Goal: Find specific page/section: Find specific page/section

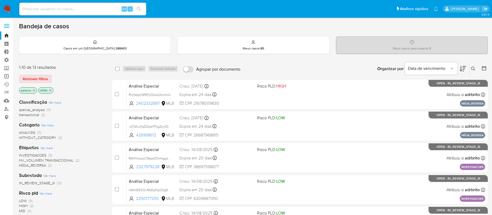
click at [8, 76] on link "Operações em massa" at bounding box center [31, 76] width 63 height 8
click at [34, 89] on icon "close-filter" at bounding box center [33, 90] width 3 height 3
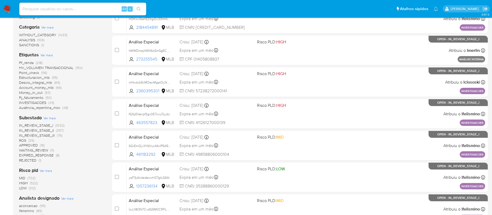
scroll to position [109, 0]
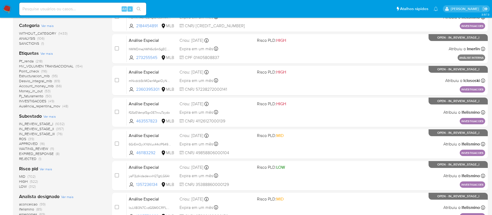
click at [24, 139] on span "ROS" at bounding box center [22, 138] width 7 height 5
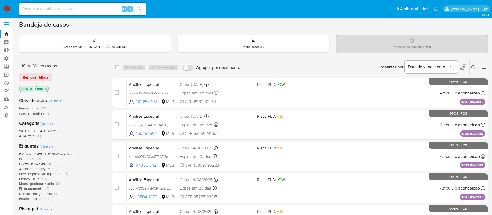
scroll to position [3, 0]
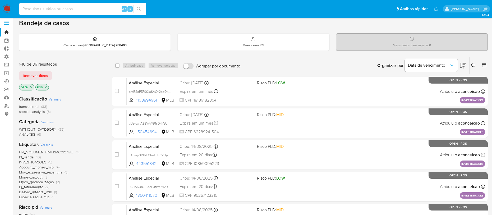
click at [84, 8] on input at bounding box center [82, 9] width 127 height 7
paste input "27tbLVqHF8RZymD5RctmgI1R"
type input "27tbLVqHF8RZymD5RctmgI1R"
click at [140, 12] on button "search-icon" at bounding box center [138, 8] width 11 height 7
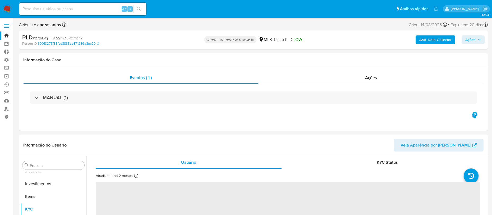
scroll to position [249, 0]
select select "10"
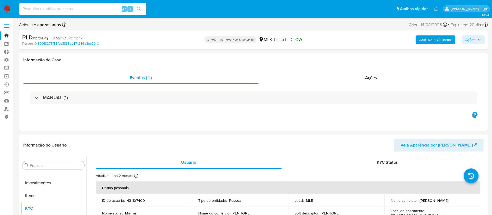
click at [69, 8] on input at bounding box center [82, 9] width 127 height 7
paste input "zw1yfbSymlFI01Fh69ED2vHo"
type input "zw1yfbSymlFI01Fh69ED2vHo"
click at [137, 10] on icon "search-icon" at bounding box center [139, 9] width 4 height 4
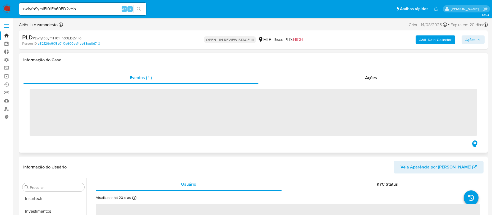
scroll to position [249, 0]
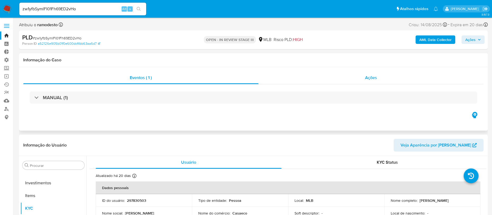
select select "10"
click at [88, 4] on div "zw1yfbSymlFI01Fh69ED2vHo Alt s" at bounding box center [82, 9] width 127 height 13
drag, startPoint x: 85, startPoint y: 8, endPoint x: -3, endPoint y: -10, distance: 89.6
paste input "2O6lDYcaexZ85SO6ePm0e20T"
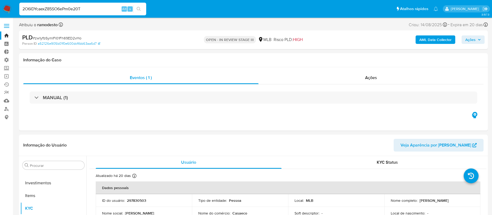
type input "2O6lDYcaexZ85SO6ePm0e20T"
click at [138, 8] on icon "search-icon" at bounding box center [139, 9] width 4 height 4
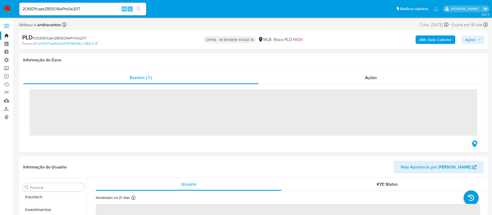
scroll to position [249, 0]
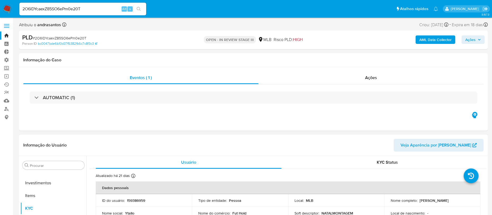
select select "10"
click at [6, 93] on link "relatórios" at bounding box center [31, 93] width 63 height 8
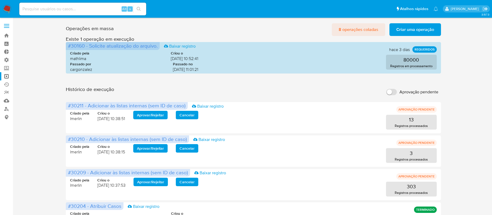
click at [359, 28] on span "8 operações coladas" at bounding box center [359, 30] width 40 height 12
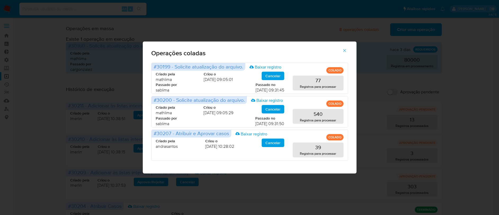
click at [345, 51] on icon "button" at bounding box center [344, 50] width 3 height 3
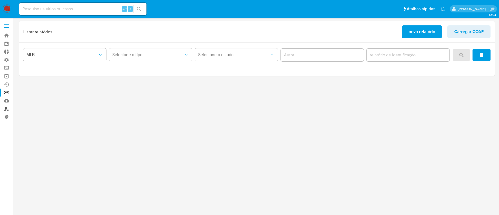
click at [7, 110] on link "Localizador de pessoas" at bounding box center [31, 109] width 63 height 8
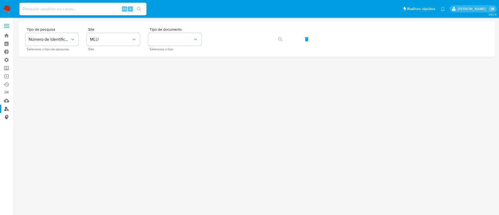
click at [5, 118] on link "Consolidado" at bounding box center [31, 117] width 63 height 8
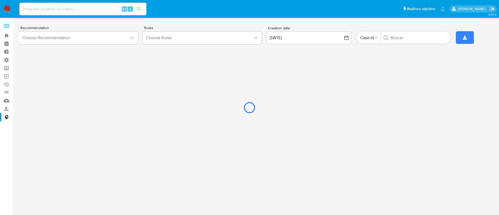
click at [6, 84] on div at bounding box center [249, 107] width 499 height 215
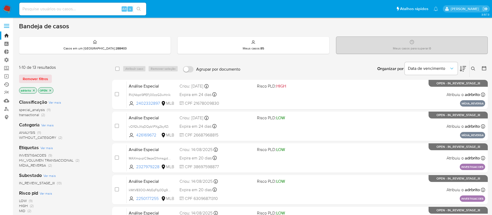
click at [6, 85] on link "Ejecuções automáticas" at bounding box center [31, 84] width 63 height 8
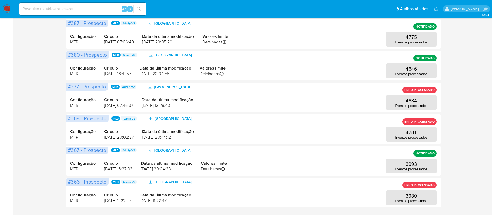
scroll to position [219, 0]
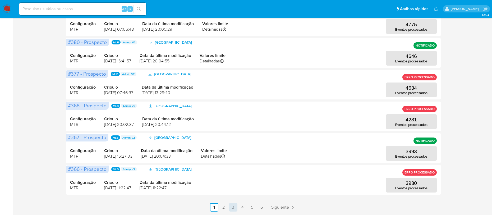
click at [233, 203] on link "3" at bounding box center [233, 207] width 8 height 8
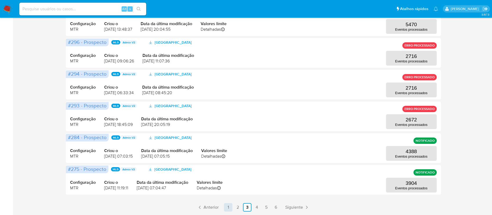
click at [228, 207] on link "1" at bounding box center [228, 207] width 8 height 8
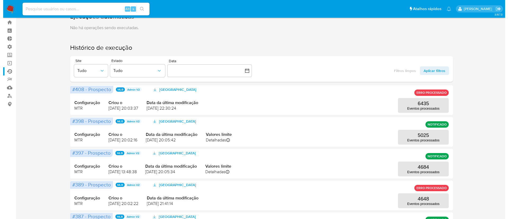
scroll to position [17, 0]
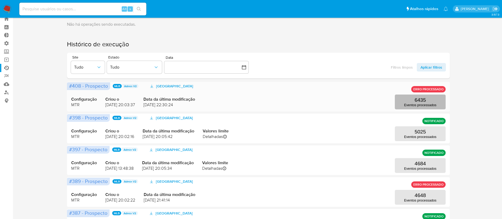
click at [426, 103] on p "Eventos processados" at bounding box center [420, 105] width 32 height 4
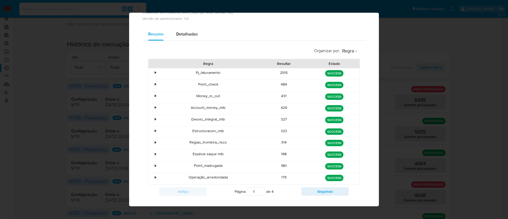
scroll to position [35, 0]
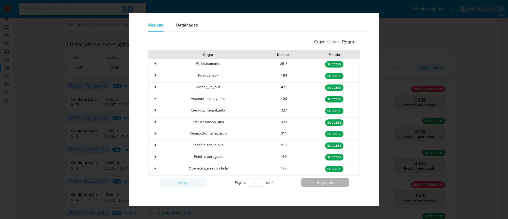
click at [306, 184] on button "Seguindo" at bounding box center [324, 182] width 47 height 8
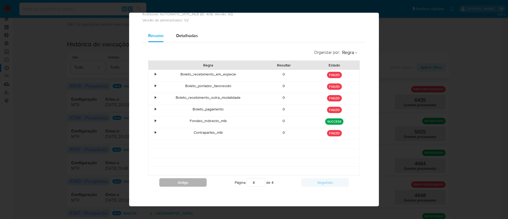
click at [184, 182] on button "Antigo" at bounding box center [182, 182] width 47 height 8
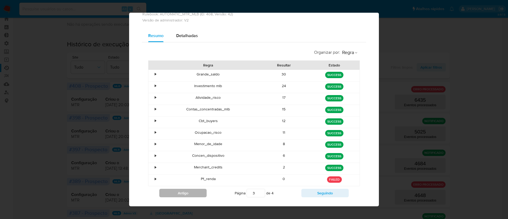
click at [184, 182] on div "Pf_renda" at bounding box center [208, 179] width 101 height 11
click at [181, 196] on button "Antigo" at bounding box center [182, 193] width 47 height 8
type input "1"
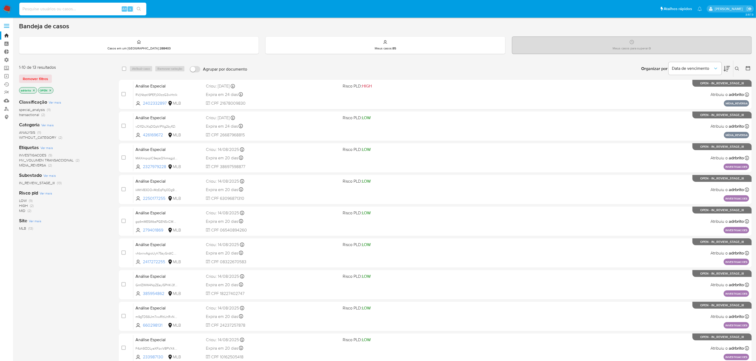
click at [54, 6] on input at bounding box center [82, 9] width 127 height 7
click at [92, 7] on input at bounding box center [82, 9] width 127 height 7
paste input "RXETuUhwrooVTsuxSRFQ5LXh"
type input "RXETuUhwrooVTsuxSRFQ5LXh"
click at [738, 67] on icon at bounding box center [737, 69] width 4 height 4
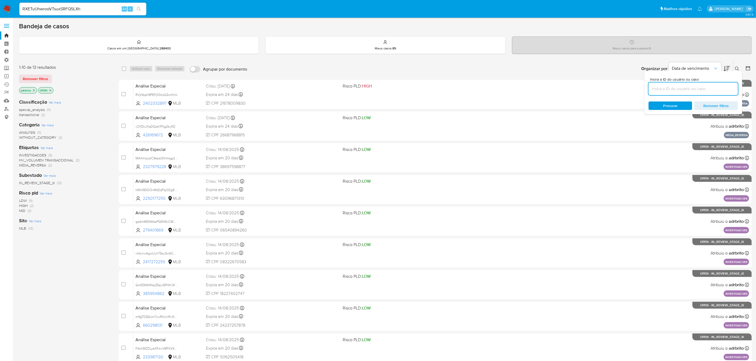
click at [690, 89] on input at bounding box center [693, 88] width 89 height 7
type input "RXETuUhwrooVTsuxSRFQ5LXh"
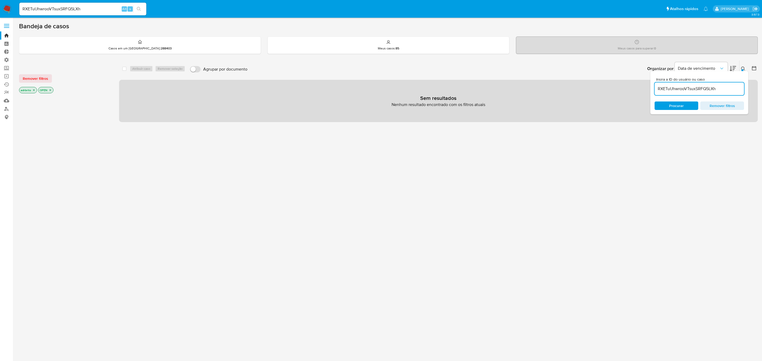
click at [742, 67] on icon at bounding box center [743, 69] width 4 height 4
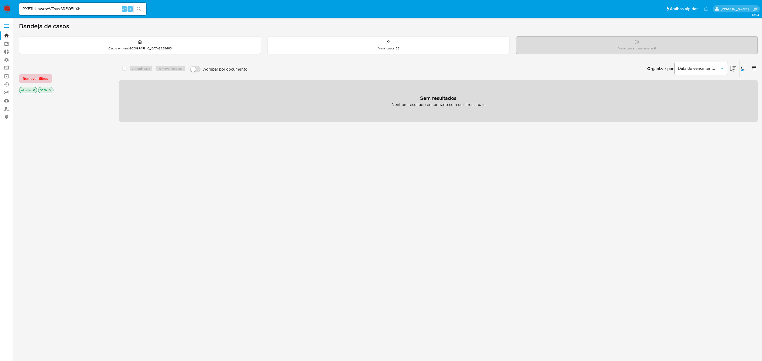
drag, startPoint x: 37, startPoint y: 73, endPoint x: 37, endPoint y: 80, distance: 7.1
click at [37, 80] on div "Remover filtros adrbrito OPEN" at bounding box center [61, 80] width 85 height 30
click at [37, 80] on span "Remover filtros" at bounding box center [35, 78] width 25 height 7
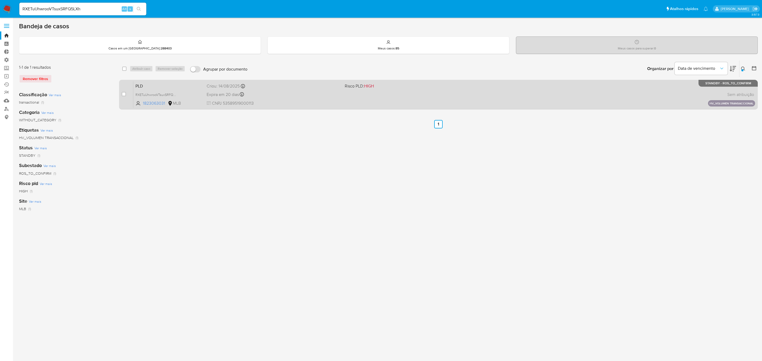
click at [218, 96] on span "Expira em 20 dias" at bounding box center [223, 95] width 32 height 6
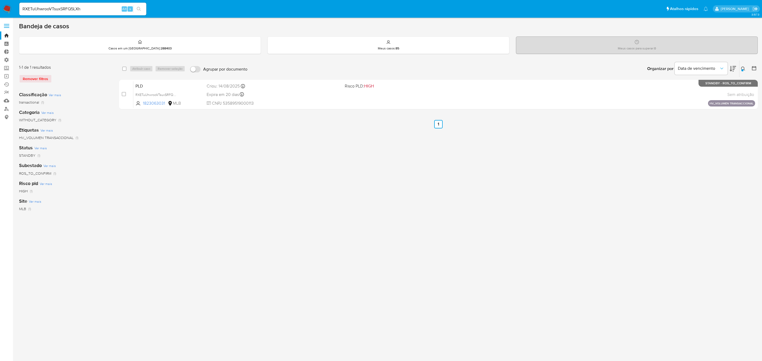
click at [137, 7] on icon "search-icon" at bounding box center [139, 9] width 4 height 4
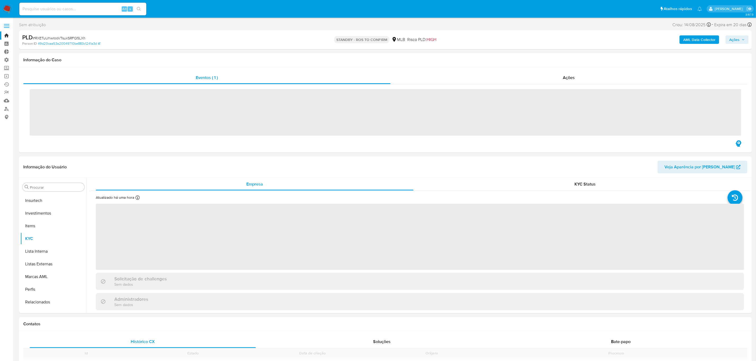
scroll to position [249, 0]
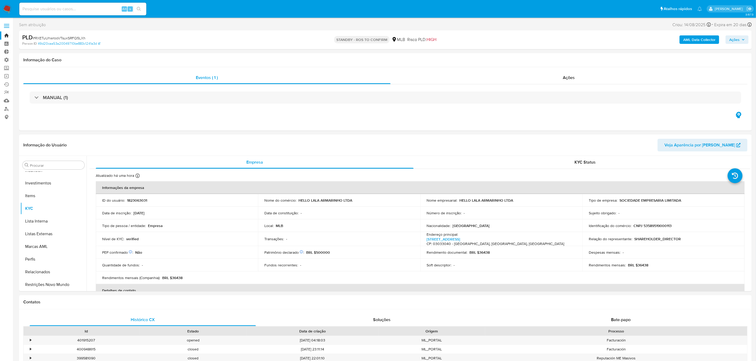
select select "10"
click at [9, 34] on link "Bandeja" at bounding box center [31, 35] width 63 height 8
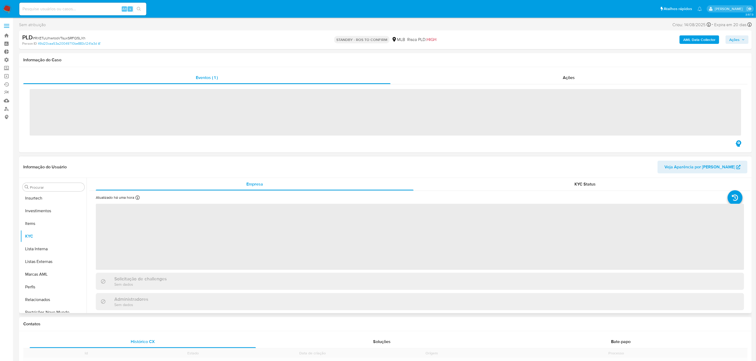
scroll to position [249, 0]
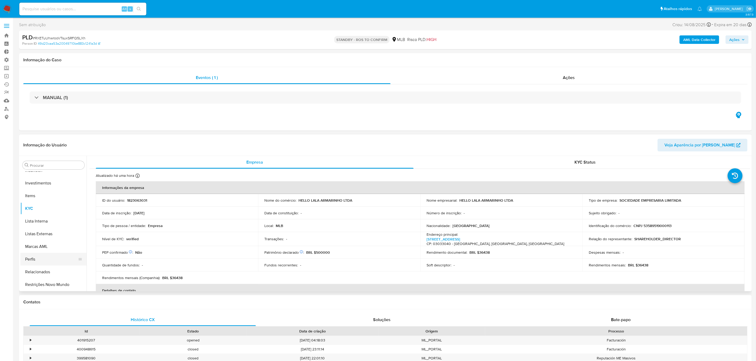
select select "10"
drag, startPoint x: 84, startPoint y: 260, endPoint x: 92, endPoint y: 230, distance: 31.8
click at [92, 230] on div "Procurar Adiantamentos de Dinheiro Anexos CBT Cartões Contas Bancárias Dados Mo…" at bounding box center [385, 223] width 730 height 135
click at [9, 76] on link "Operações em massa" at bounding box center [31, 76] width 63 height 8
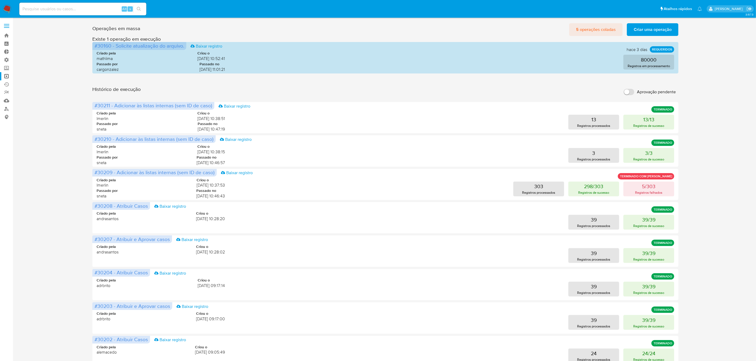
click at [593, 33] on span "5 operações coladas" at bounding box center [596, 30] width 40 height 12
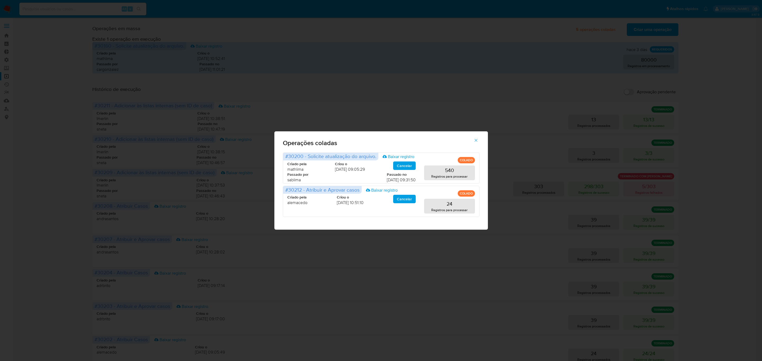
click at [477, 140] on icon "button" at bounding box center [476, 140] width 5 height 5
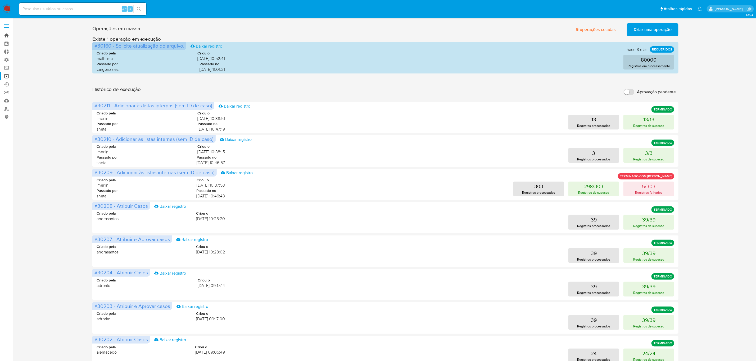
click at [7, 33] on link "Bandeja" at bounding box center [31, 35] width 63 height 8
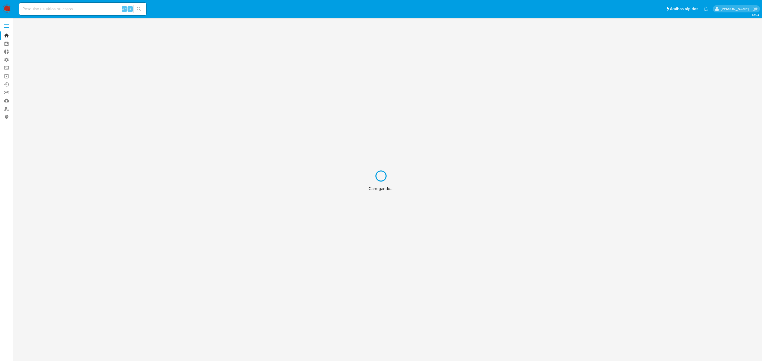
click at [3, 22] on div "Carregando..." at bounding box center [381, 180] width 762 height 361
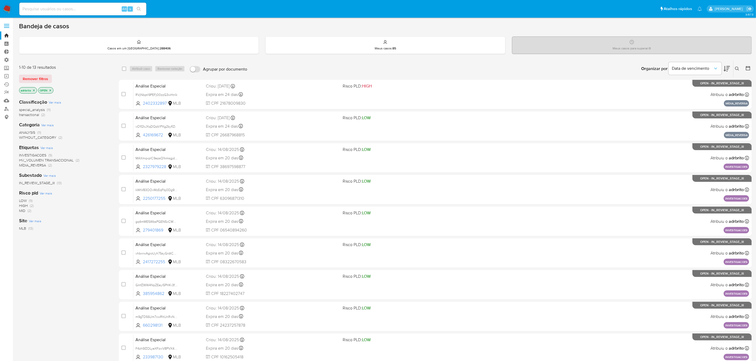
click at [6, 26] on span at bounding box center [6, 26] width 5 height 1
click at [0, 0] on input "checkbox" at bounding box center [0, 0] width 0 height 0
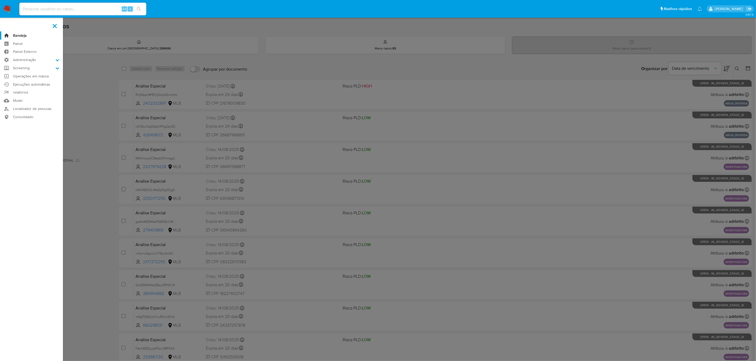
click at [6, 25] on aside "Bandeja Painel Painel Externo Administração Regras Funções Usuários Equipes Con…" at bounding box center [31, 209] width 63 height 418
click at [57, 60] on icon at bounding box center [58, 60] width 4 height 4
click at [0, 0] on input "Administração" at bounding box center [0, 0] width 0 height 0
click at [23, 79] on link "Usuários" at bounding box center [31, 81] width 63 height 7
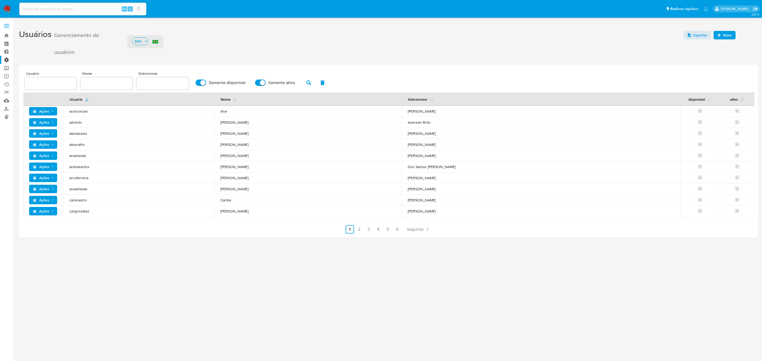
click at [726, 34] on span "Novo" at bounding box center [727, 35] width 9 height 8
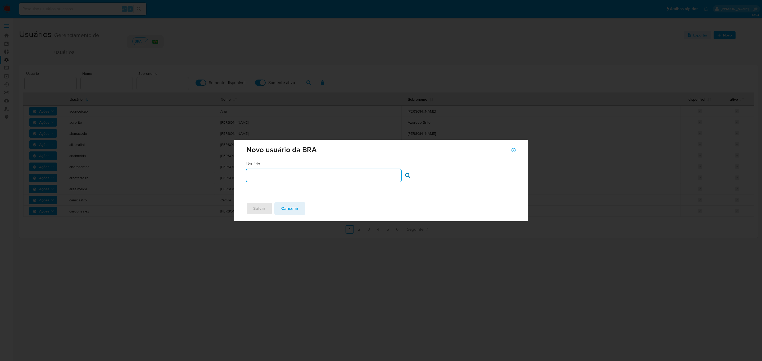
click at [352, 173] on input "text" at bounding box center [323, 175] width 155 height 7
click at [324, 175] on input "vsantiago" at bounding box center [323, 175] width 155 height 7
type input "vsantiago"
click at [406, 175] on icon at bounding box center [407, 175] width 5 height 5
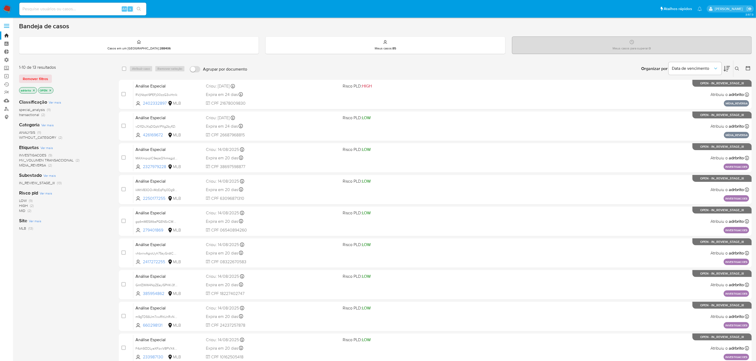
click at [34, 90] on icon "close-filter" at bounding box center [33, 90] width 3 height 3
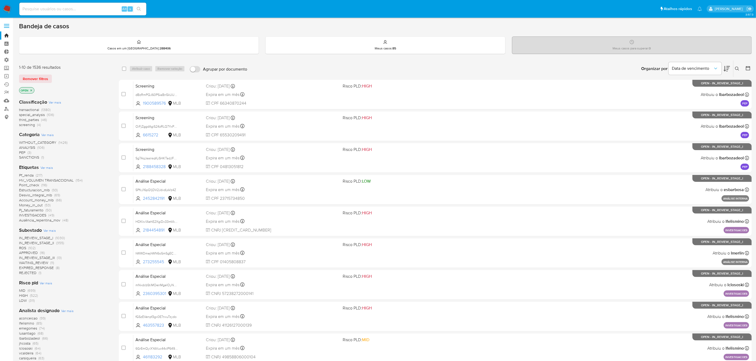
click at [24, 248] on span "ROS" at bounding box center [22, 248] width 7 height 5
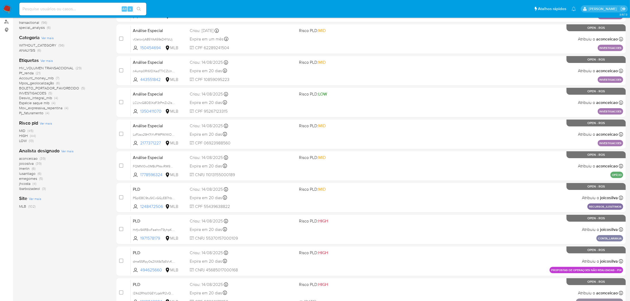
scroll to position [89, 0]
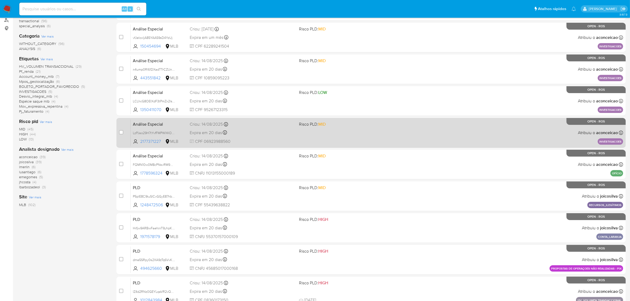
click at [479, 132] on div "Análise Especial LzPJao29H7tYvfFMPWXKOiYM 2177371227 MLB Risco PLD: MID Criou: …" at bounding box center [377, 132] width 492 height 27
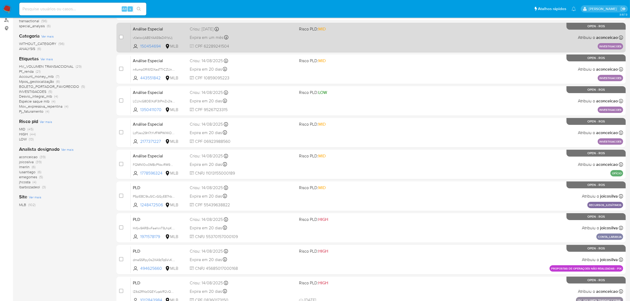
click at [221, 40] on span "Expira em um mês" at bounding box center [207, 38] width 34 height 6
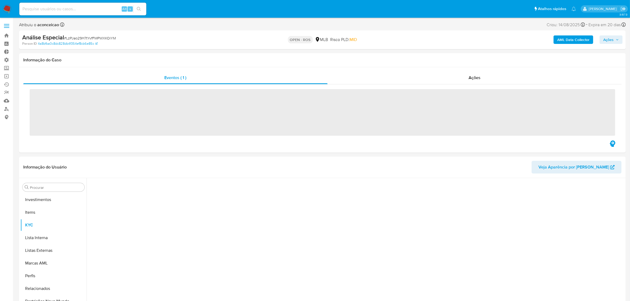
scroll to position [261, 0]
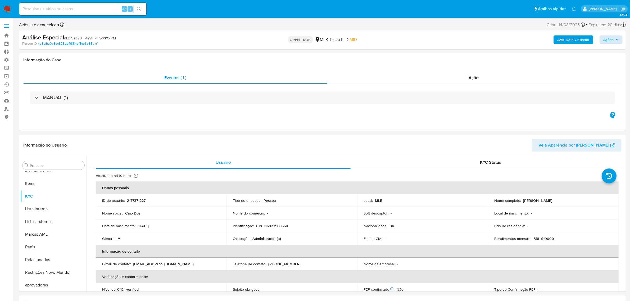
select select "10"
click at [605, 40] on span "Ações" at bounding box center [608, 39] width 10 height 8
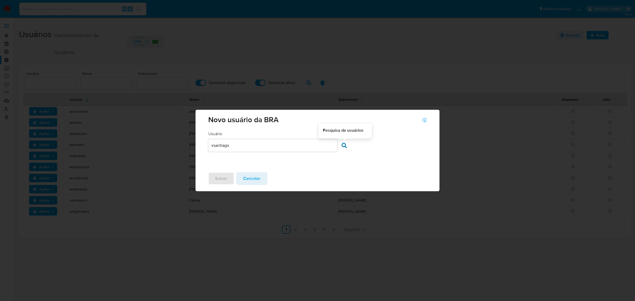
click at [343, 146] on icon at bounding box center [344, 145] width 5 height 5
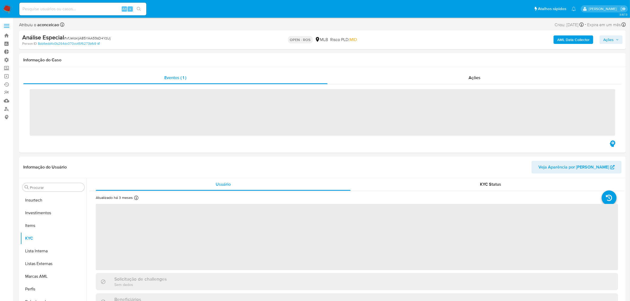
scroll to position [249, 0]
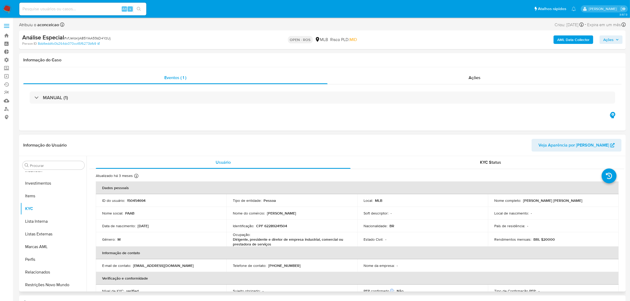
select select "10"
click at [40, 220] on button "Histórico de Risco PLD" at bounding box center [51, 219] width 62 height 13
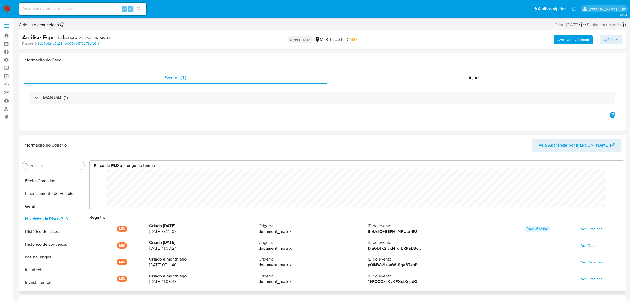
scroll to position [264591, 264106]
drag, startPoint x: 634, startPoint y: 64, endPoint x: 438, endPoint y: 38, distance: 197.5
click at [438, 38] on div "AML Data Collector Ações" at bounding box center [523, 40] width 199 height 12
drag, startPoint x: 350, startPoint y: 41, endPoint x: 360, endPoint y: 42, distance: 10.1
click at [360, 42] on div "OPEN - ROS MLB Risco PLD: MID" at bounding box center [322, 40] width 199 height 12
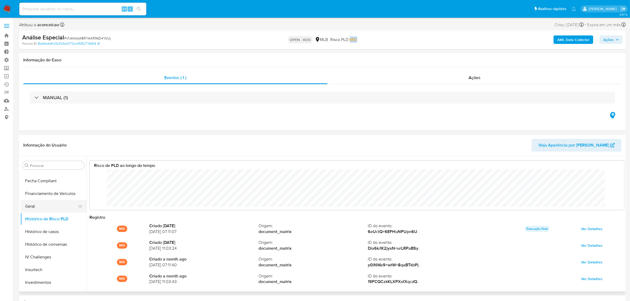
click at [23, 206] on button "Geral" at bounding box center [51, 206] width 62 height 13
